Goal: Task Accomplishment & Management: Use online tool/utility

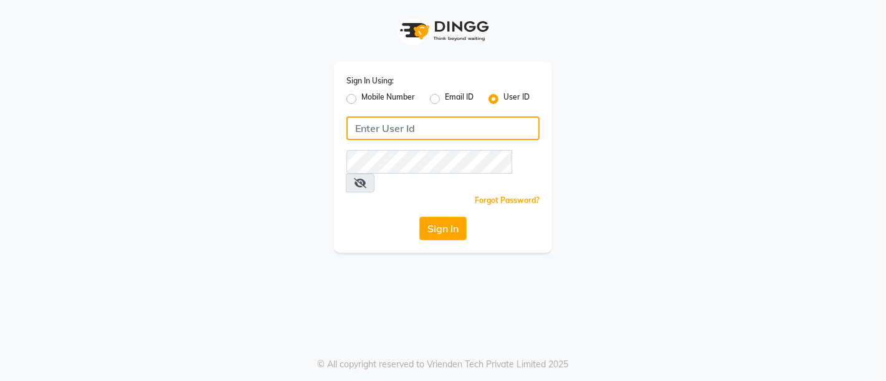
click at [426, 135] on input "Username" at bounding box center [442, 129] width 193 height 24
click at [489, 129] on input "[EMAIL_ADDRESS][DOMAIN_NAME]" at bounding box center [442, 129] width 193 height 24
drag, startPoint x: 489, startPoint y: 129, endPoint x: 345, endPoint y: 132, distance: 144.0
click at [345, 132] on div "Sign In Using: Mobile Number Email ID User ID [EMAIL_ADDRESS][DOMAIN_NAME] Reme…" at bounding box center [443, 157] width 218 height 191
type input "[EMAIL_ADDRESS][DOMAIN_NAME]"
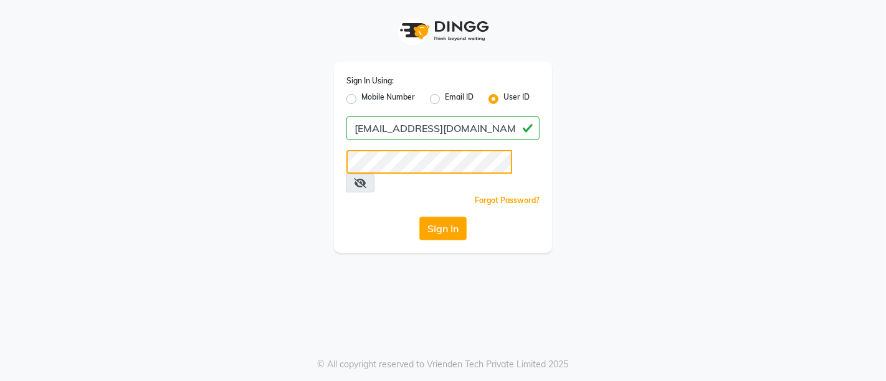
click at [419, 217] on button "Sign In" at bounding box center [442, 229] width 47 height 24
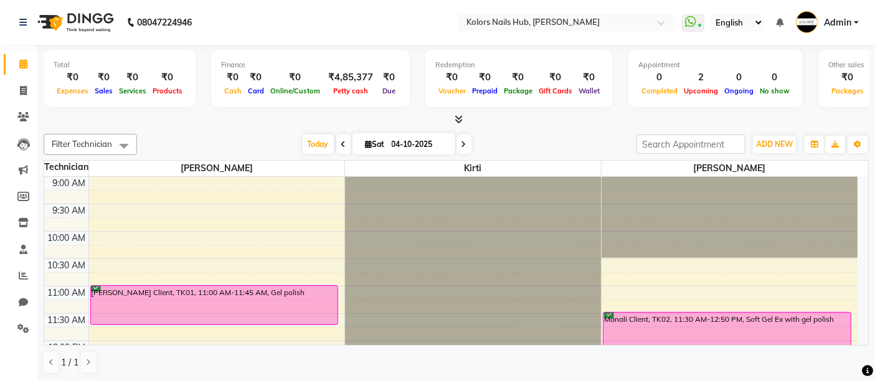
click at [462, 141] on icon at bounding box center [464, 144] width 5 height 7
type input "05-10-2025"
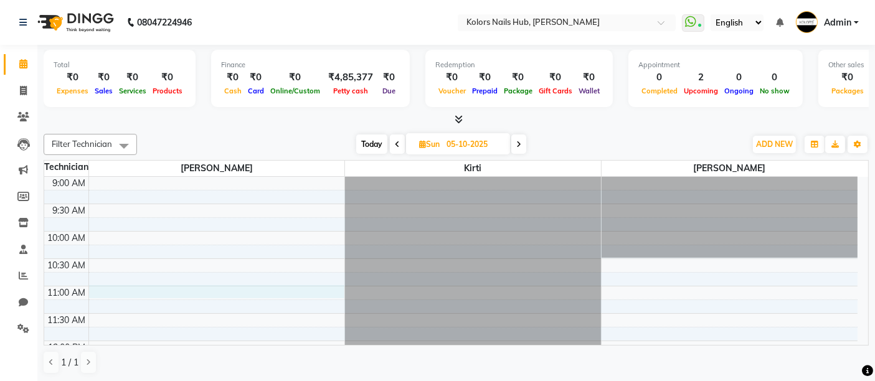
select select "59814"
select select "tentative"
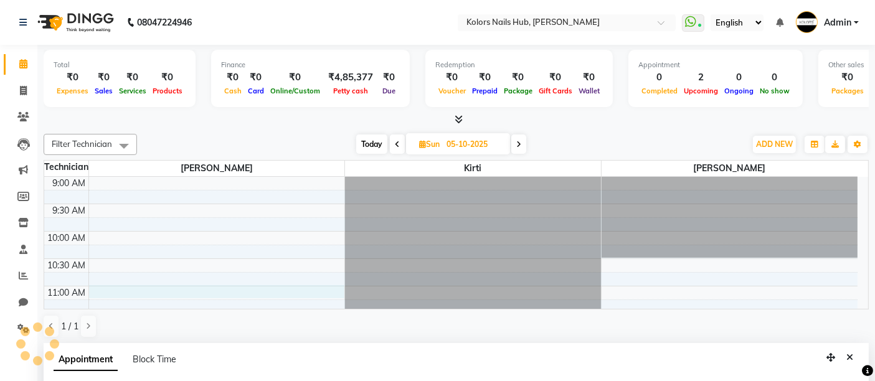
select select "660"
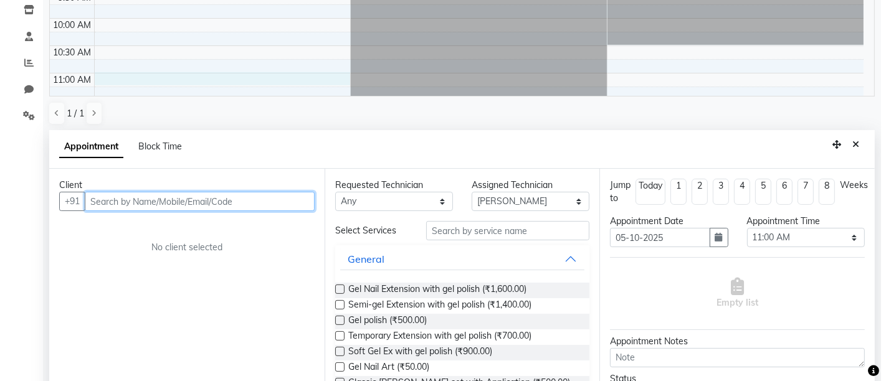
scroll to position [222, 0]
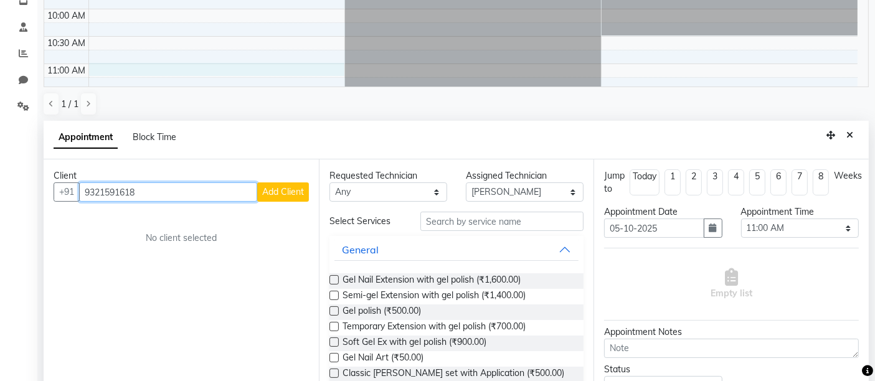
type input "9321591618"
click at [285, 202] on div "Client [PHONE_NUMBER] Add Client No client selected" at bounding box center [181, 280] width 275 height 242
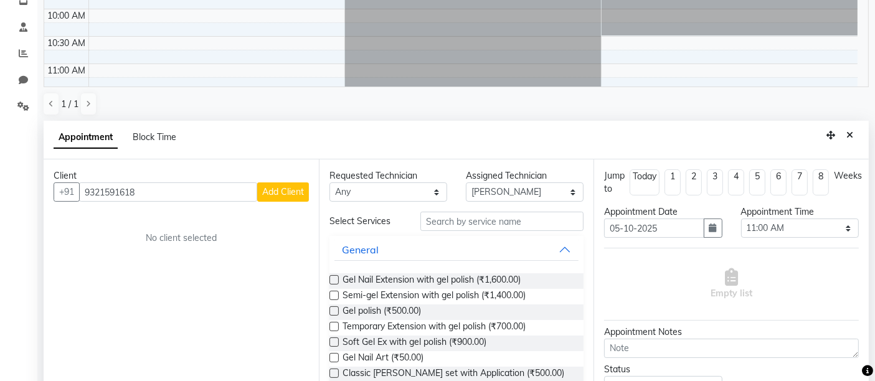
click at [285, 202] on div "Client [PHONE_NUMBER] Add Client No client selected" at bounding box center [181, 280] width 275 height 242
click at [291, 193] on span "Add Client" at bounding box center [283, 191] width 42 height 11
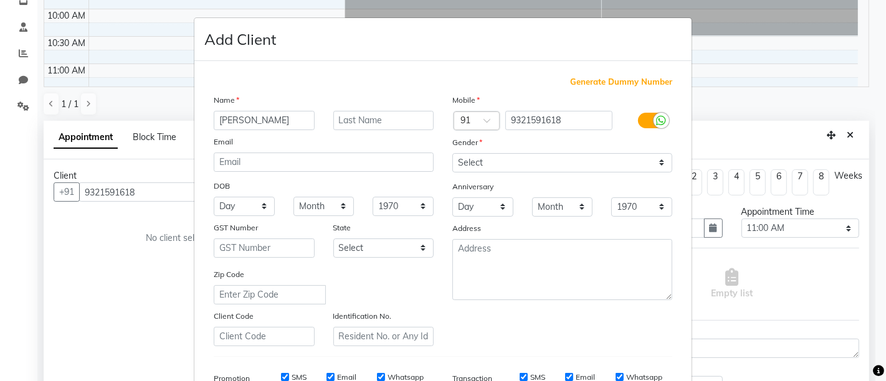
type input "[PERSON_NAME]"
click at [381, 115] on input "text" at bounding box center [383, 120] width 101 height 19
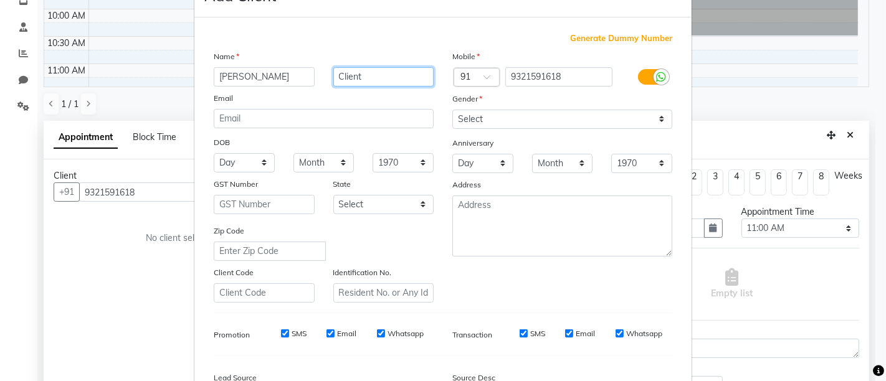
scroll to position [32, 0]
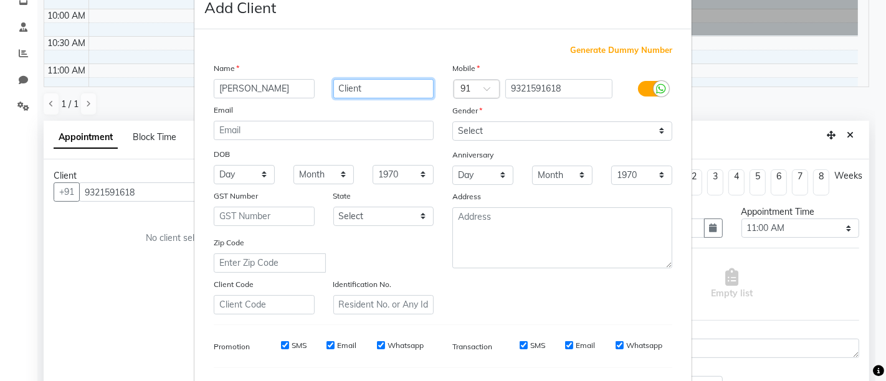
type input "Client"
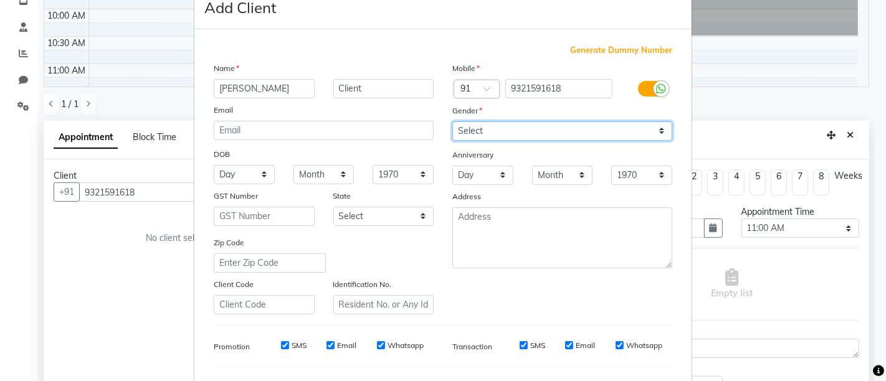
click at [520, 134] on select "Select [DEMOGRAPHIC_DATA] [DEMOGRAPHIC_DATA] Other Prefer Not To Say" at bounding box center [562, 130] width 220 height 19
select select "[DEMOGRAPHIC_DATA]"
click at [452, 121] on select "Select [DEMOGRAPHIC_DATA] [DEMOGRAPHIC_DATA] Other Prefer Not To Say" at bounding box center [562, 130] width 220 height 19
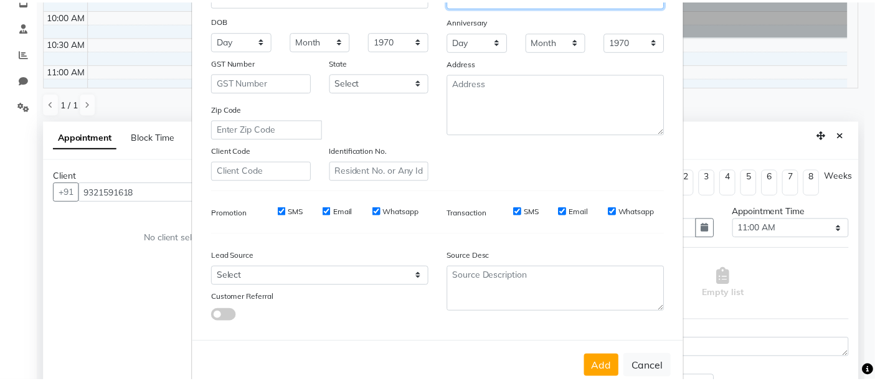
scroll to position [193, 0]
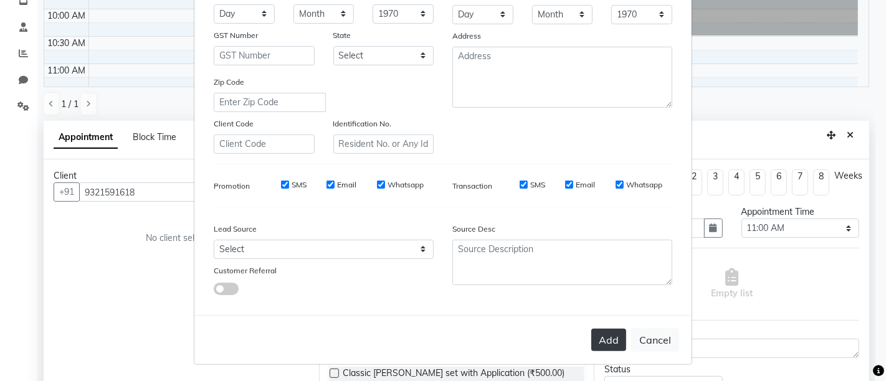
click at [603, 346] on button "Add" at bounding box center [608, 340] width 35 height 22
select select
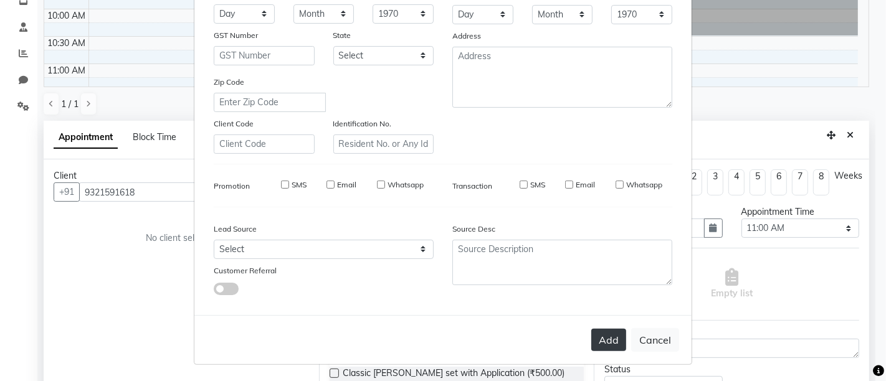
select select
checkbox input "false"
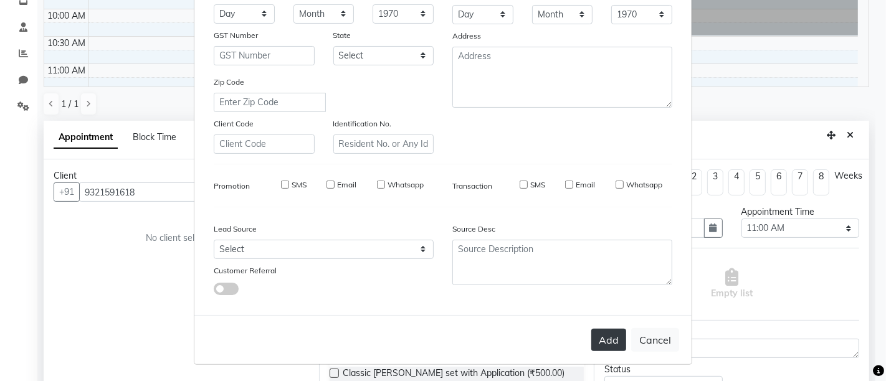
checkbox input "false"
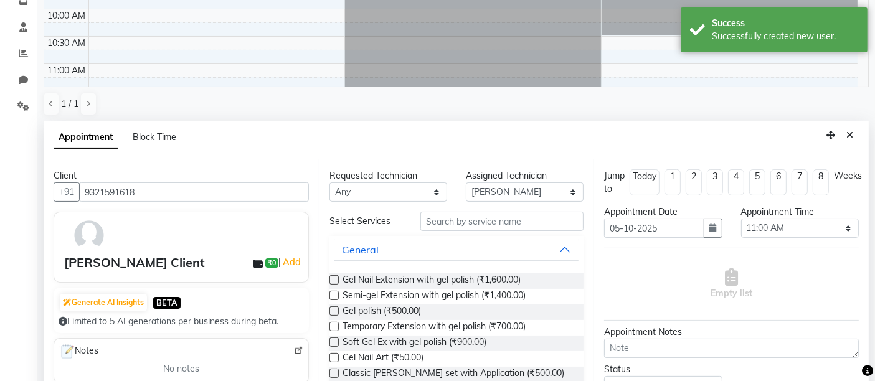
click at [335, 371] on label at bounding box center [334, 373] width 9 height 9
click at [335, 371] on input "checkbox" at bounding box center [334, 375] width 8 height 8
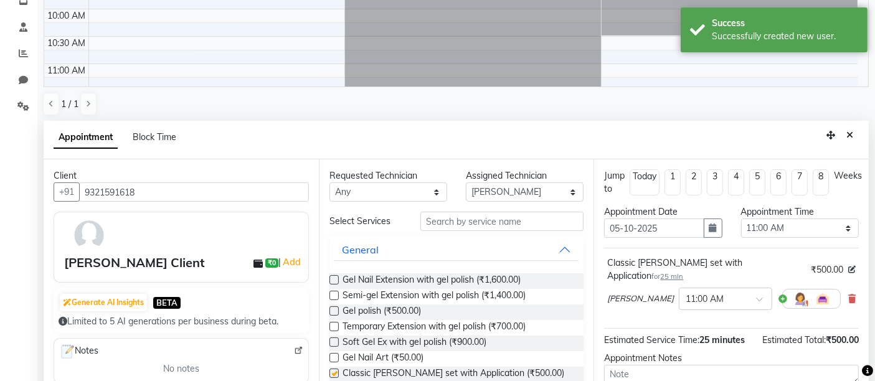
checkbox input "false"
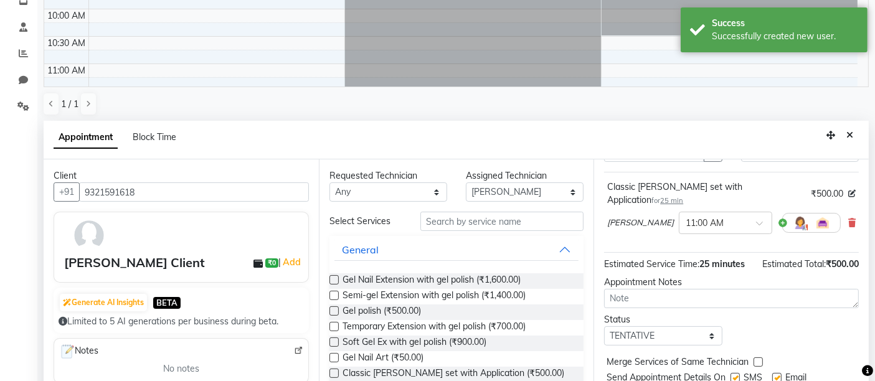
scroll to position [77, 0]
click at [659, 333] on select "Select TENTATIVE CONFIRM UPCOMING" at bounding box center [663, 335] width 118 height 19
select select "confirm booking"
click at [604, 326] on select "Select TENTATIVE CONFIRM UPCOMING" at bounding box center [663, 335] width 118 height 19
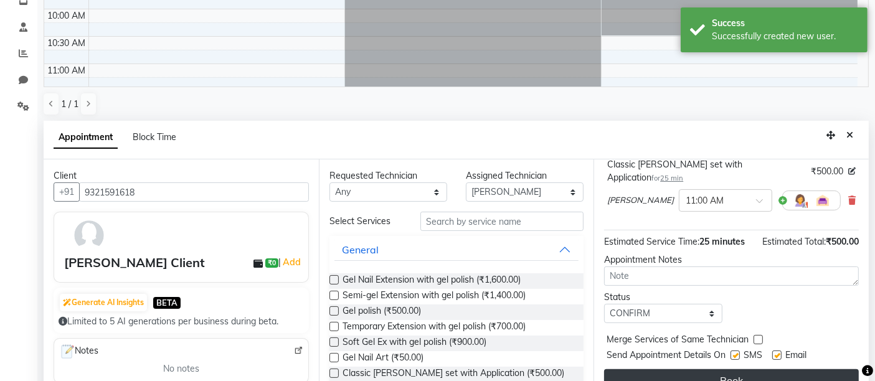
click at [707, 371] on button "Book" at bounding box center [731, 380] width 255 height 22
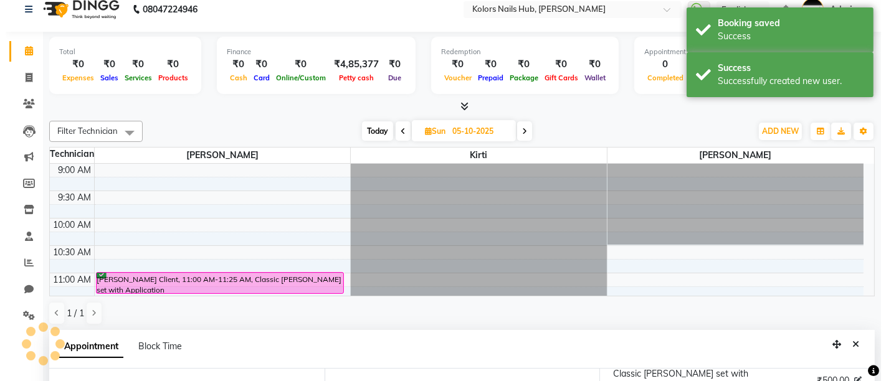
scroll to position [0, 0]
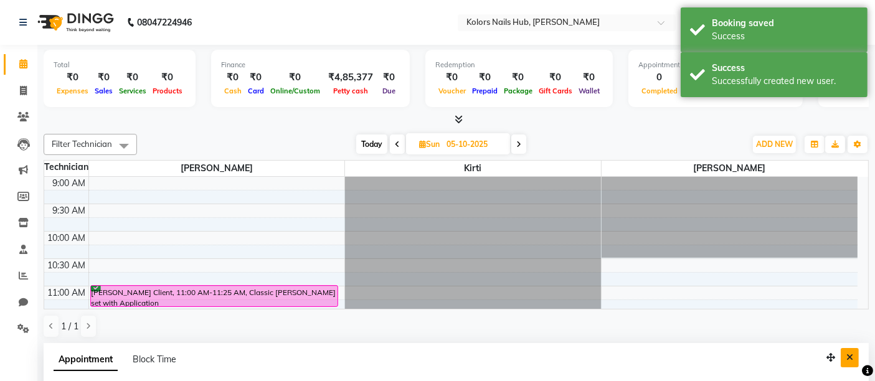
click at [854, 355] on button "Close" at bounding box center [850, 357] width 18 height 19
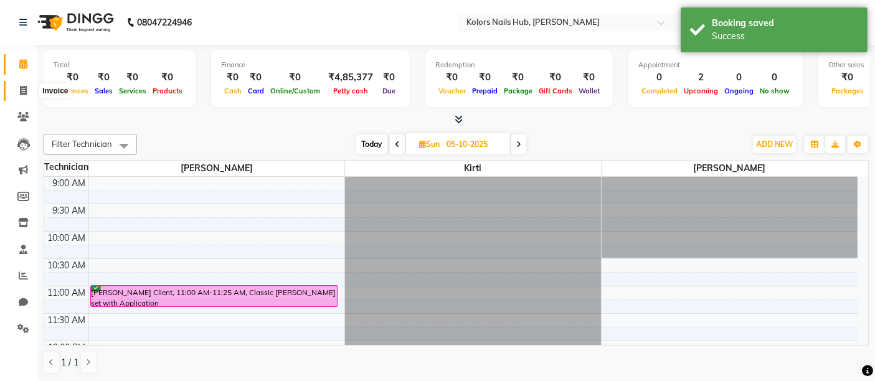
click at [26, 93] on icon at bounding box center [23, 90] width 7 height 9
select select "7121"
select select "service"
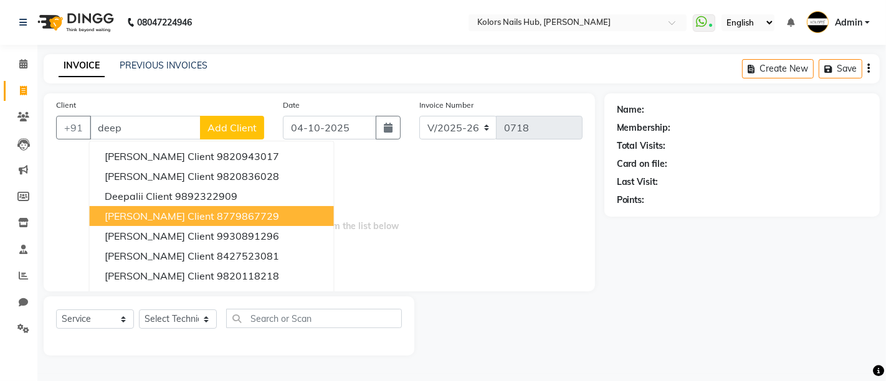
click at [217, 218] on ngb-highlight "8779867729" at bounding box center [248, 216] width 62 height 12
type input "8779867729"
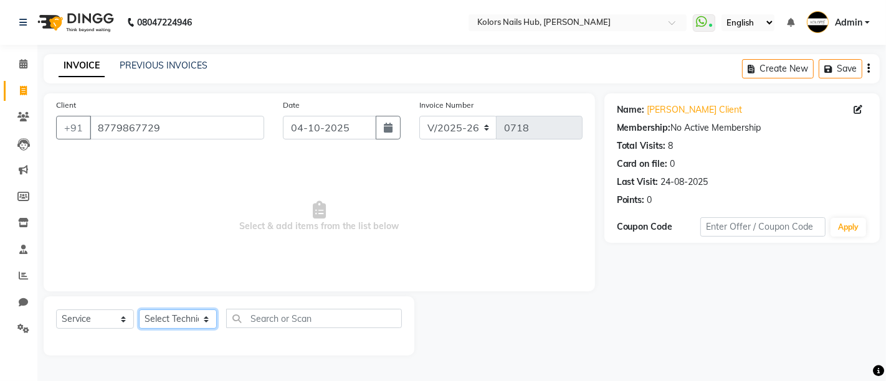
drag, startPoint x: 199, startPoint y: 319, endPoint x: 202, endPoint y: 298, distance: 21.3
click at [202, 298] on div "Select Service Product Membership Package Voucher Prepaid Gift Card Select Tech…" at bounding box center [229, 326] width 371 height 59
select select "59814"
click at [139, 310] on select "Select Technician [PERSON_NAME] [PERSON_NAME]" at bounding box center [178, 319] width 78 height 19
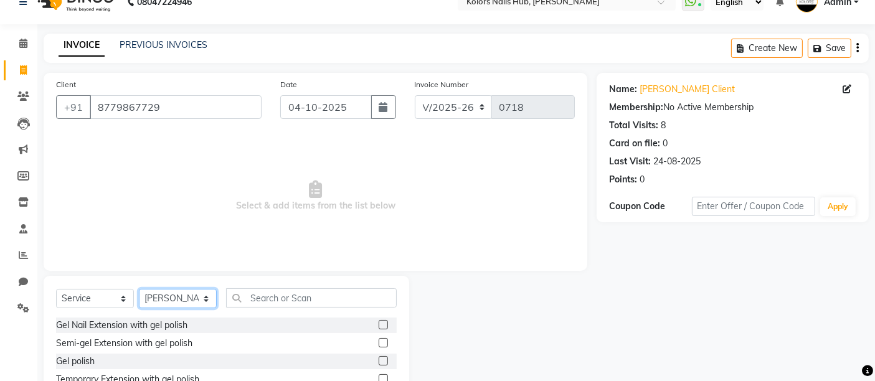
scroll to position [117, 0]
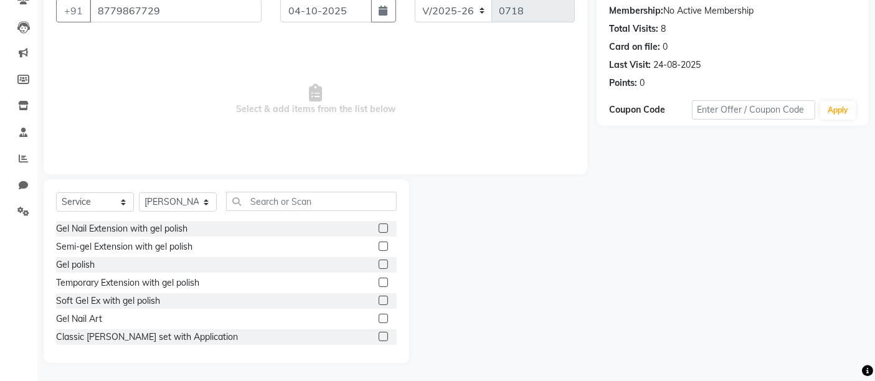
click at [379, 264] on label at bounding box center [383, 264] width 9 height 9
click at [379, 264] on input "checkbox" at bounding box center [383, 265] width 8 height 8
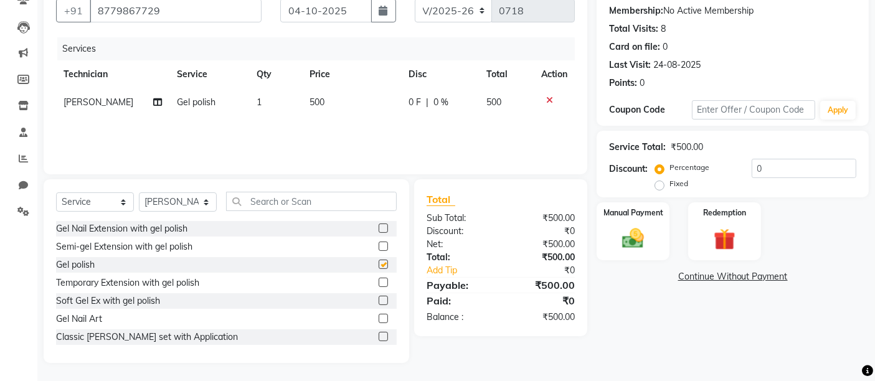
checkbox input "false"
click at [315, 105] on span "500" at bounding box center [317, 102] width 15 height 11
select select "59814"
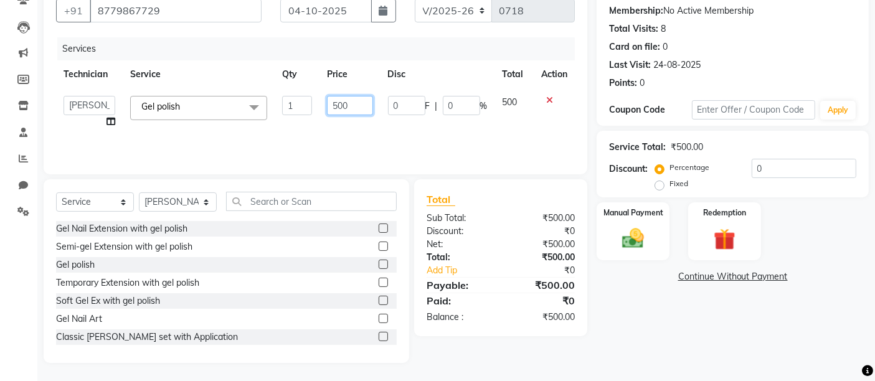
click at [343, 99] on input "500" at bounding box center [349, 105] width 45 height 19
type input "450"
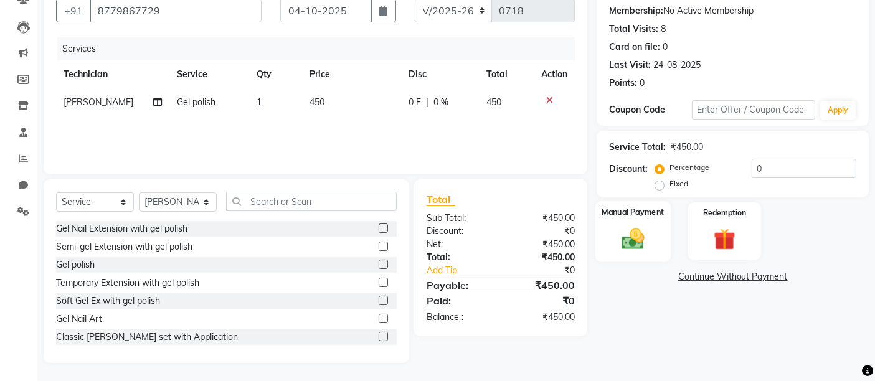
click at [654, 243] on div "Manual Payment" at bounding box center [633, 231] width 75 height 61
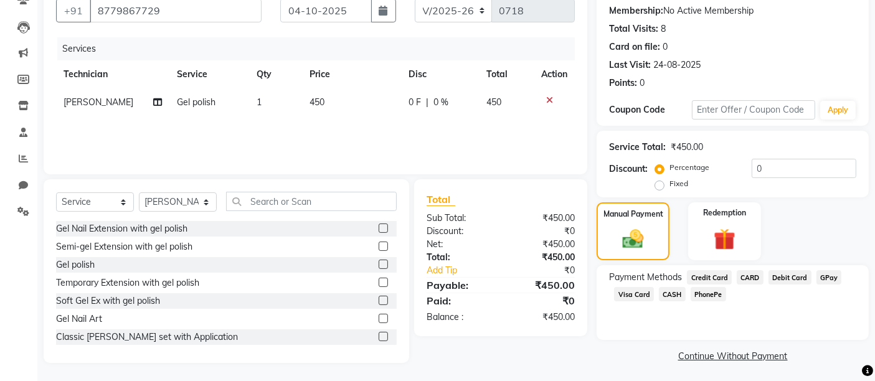
click at [823, 275] on span "GPay" at bounding box center [830, 277] width 26 height 14
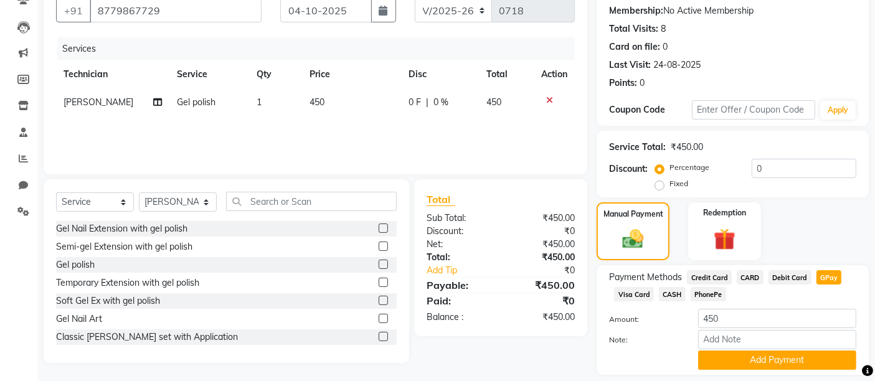
scroll to position [155, 0]
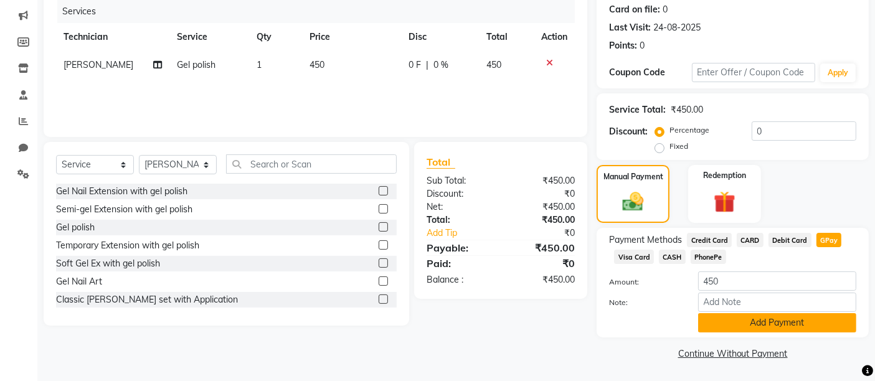
click at [806, 319] on button "Add Payment" at bounding box center [777, 322] width 158 height 19
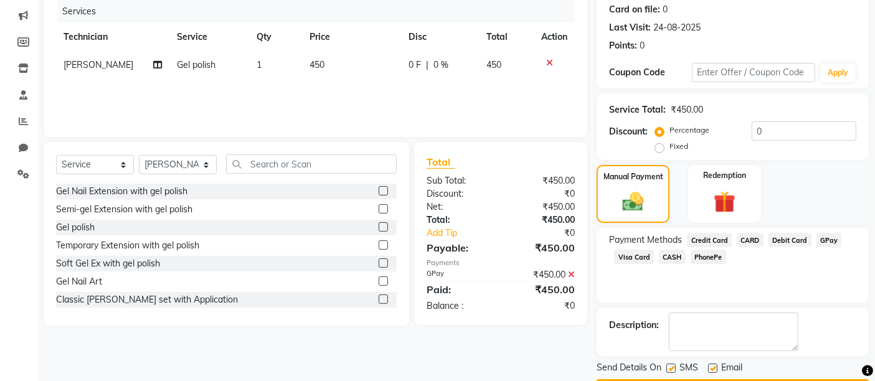
click at [806, 319] on div "Description:" at bounding box center [732, 332] width 247 height 39
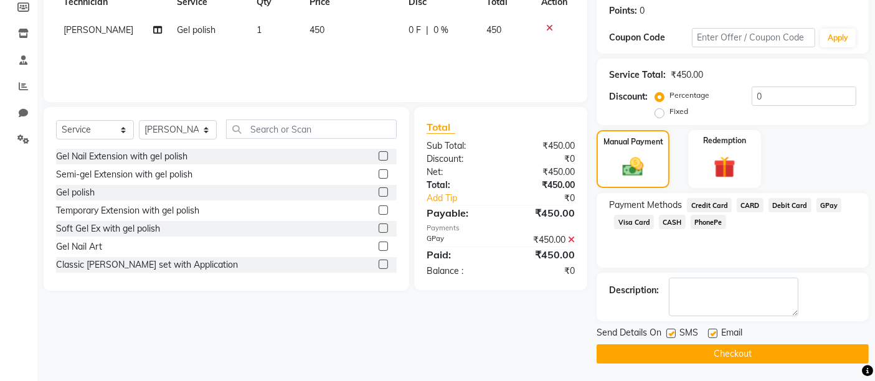
click at [799, 353] on button "Checkout" at bounding box center [733, 354] width 272 height 19
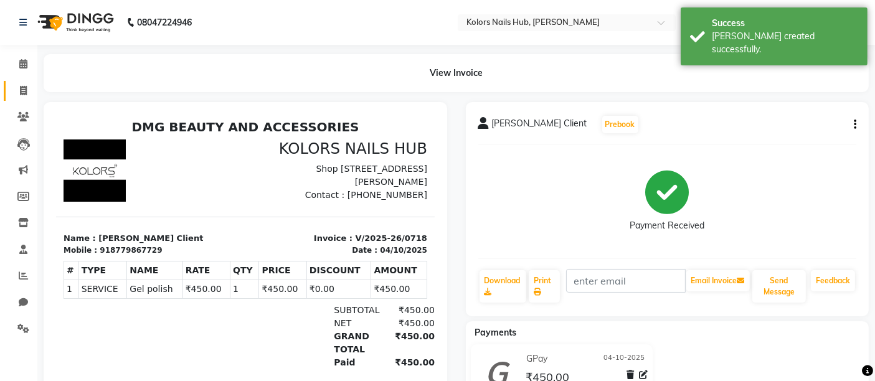
drag, startPoint x: 19, startPoint y: 78, endPoint x: 22, endPoint y: 90, distance: 12.2
click at [22, 90] on li "Invoice" at bounding box center [18, 91] width 37 height 27
click at [22, 90] on icon at bounding box center [23, 90] width 7 height 9
select select "7121"
select select "service"
